Goal: Transaction & Acquisition: Subscribe to service/newsletter

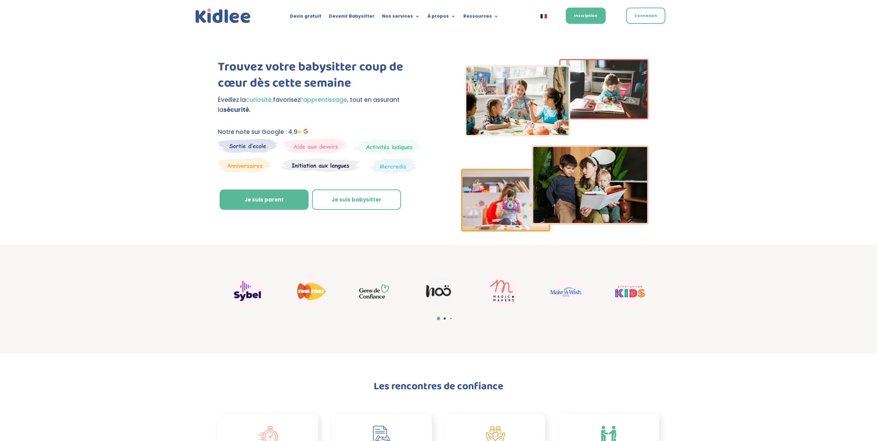
click at [162, 52] on div "Trouvez votre babysitter coup de cœur dès cette semaine Éveillez la curiosité, …" at bounding box center [438, 137] width 877 height 213
click at [309, 18] on link "Devis gratuit" at bounding box center [305, 18] width 31 height 8
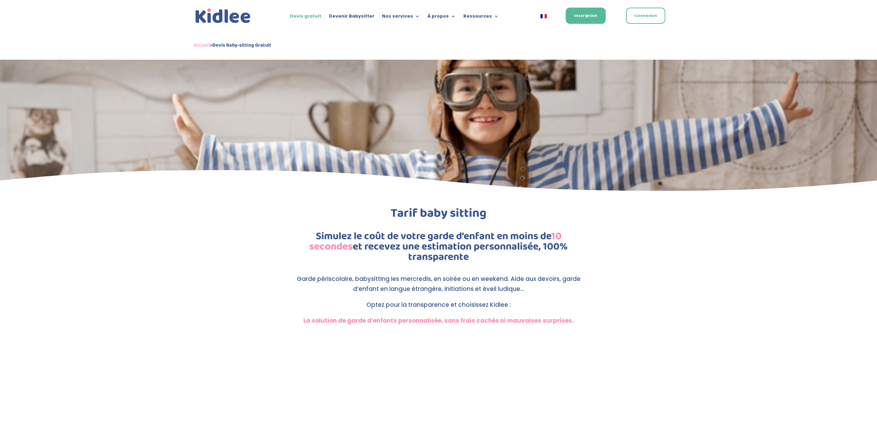
click at [143, 37] on div "Devis gratuit Devenir Babysitter Nos services Garde ludique Aide aux devoirs La…" at bounding box center [438, 30] width 877 height 60
click at [351, 18] on link "Devenir Babysitter" at bounding box center [352, 18] width 46 height 8
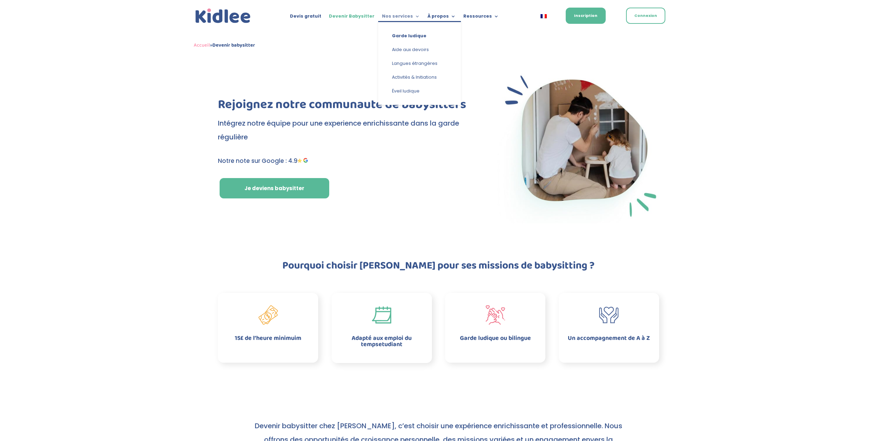
click at [395, 18] on link "Nos services" at bounding box center [401, 18] width 38 height 8
click at [414, 68] on link "Langues étrangères" at bounding box center [419, 64] width 69 height 14
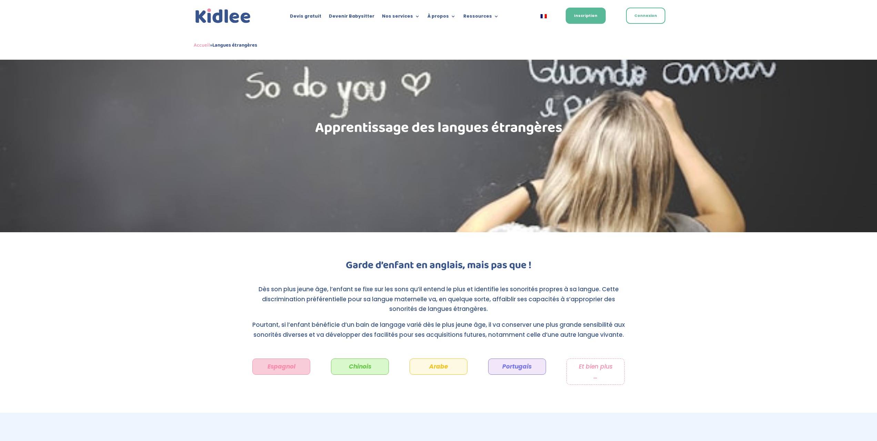
click at [227, 18] on img at bounding box center [223, 16] width 59 height 18
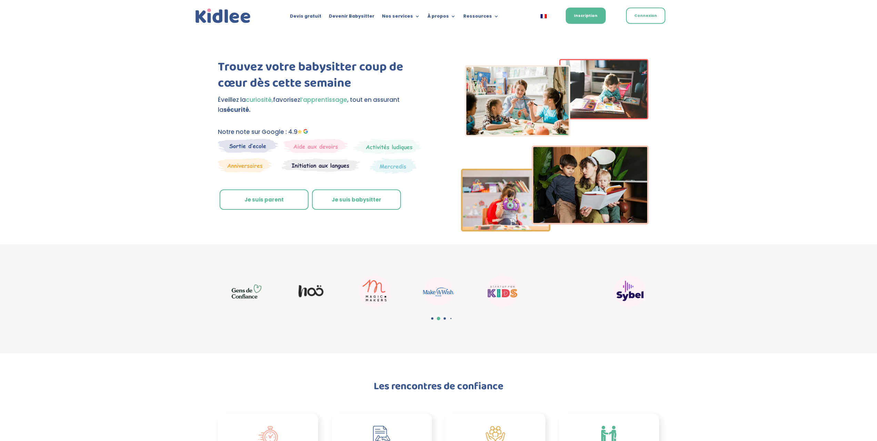
click at [259, 201] on link "Je suis parent" at bounding box center [264, 199] width 89 height 21
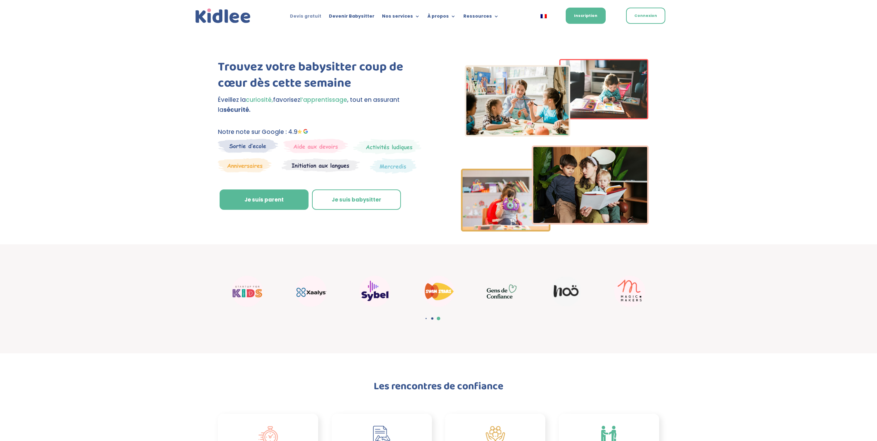
click at [321, 19] on link "Devis gratuit" at bounding box center [305, 18] width 31 height 8
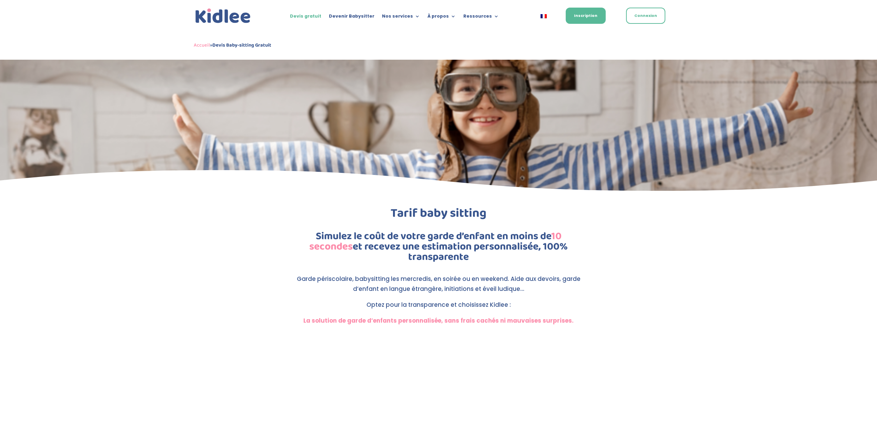
click at [241, 18] on img at bounding box center [223, 16] width 59 height 18
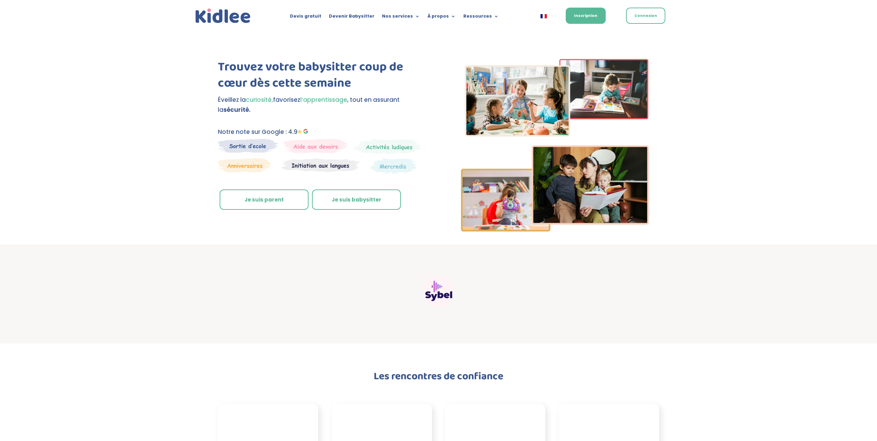
click at [260, 200] on link "Je suis parent" at bounding box center [264, 199] width 89 height 21
